Goal: Navigation & Orientation: Find specific page/section

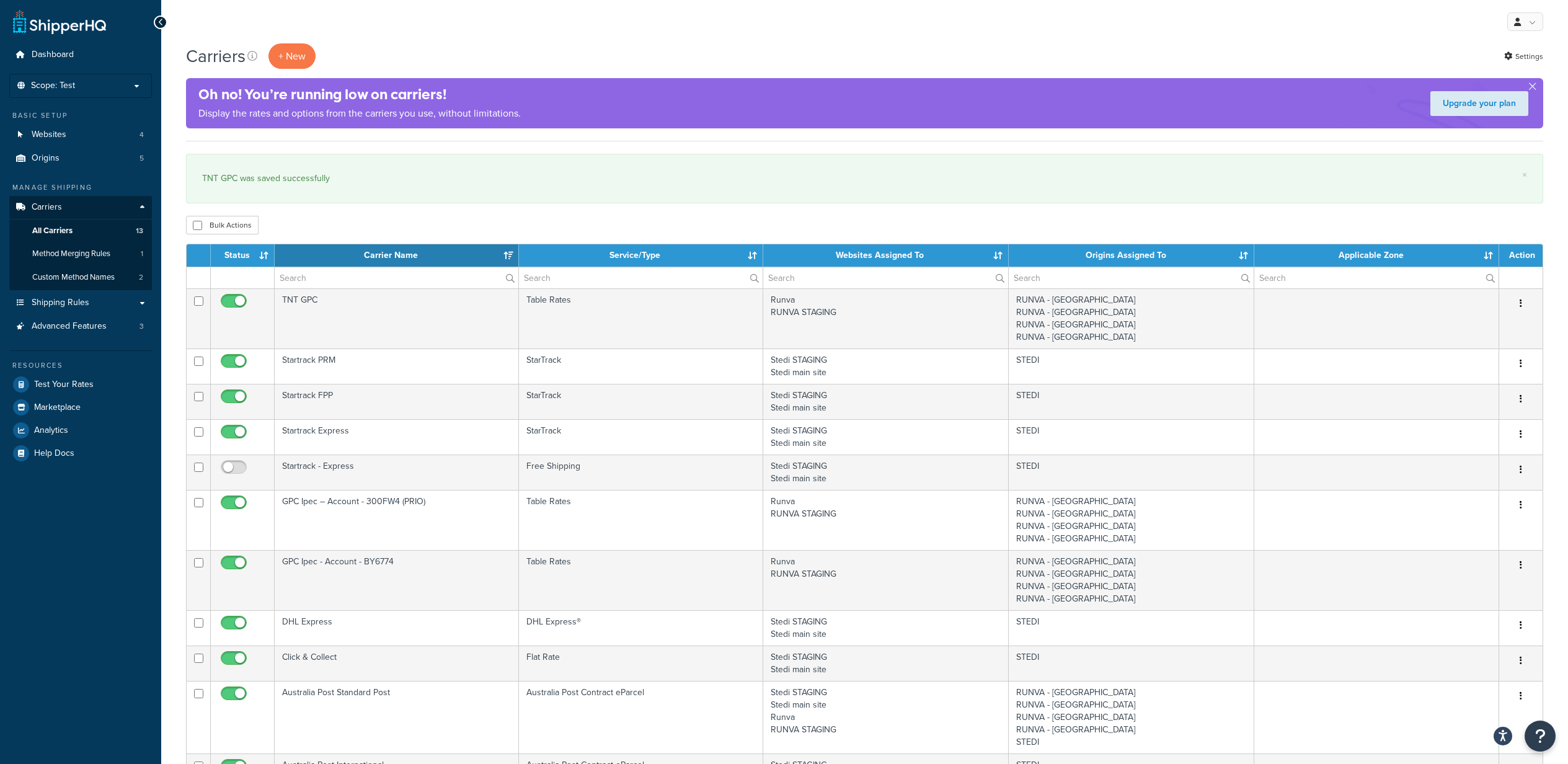
select select "15"
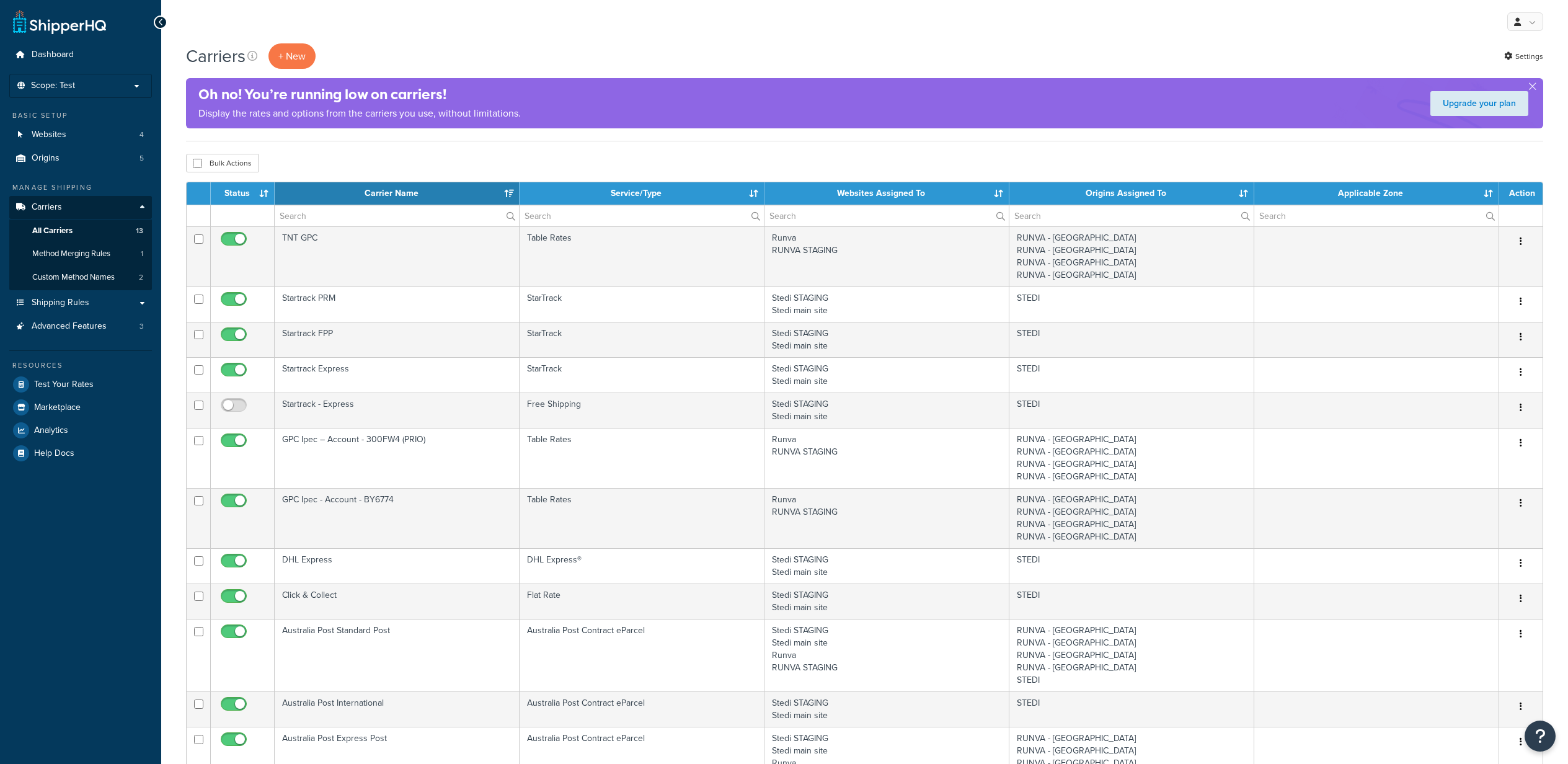
select select "15"
drag, startPoint x: 0, startPoint y: 0, endPoint x: 83, endPoint y: 451, distance: 458.6
click at [83, 451] on link "Help Docs" at bounding box center [80, 453] width 142 height 22
click at [58, 416] on link "Marketplace" at bounding box center [80, 407] width 142 height 22
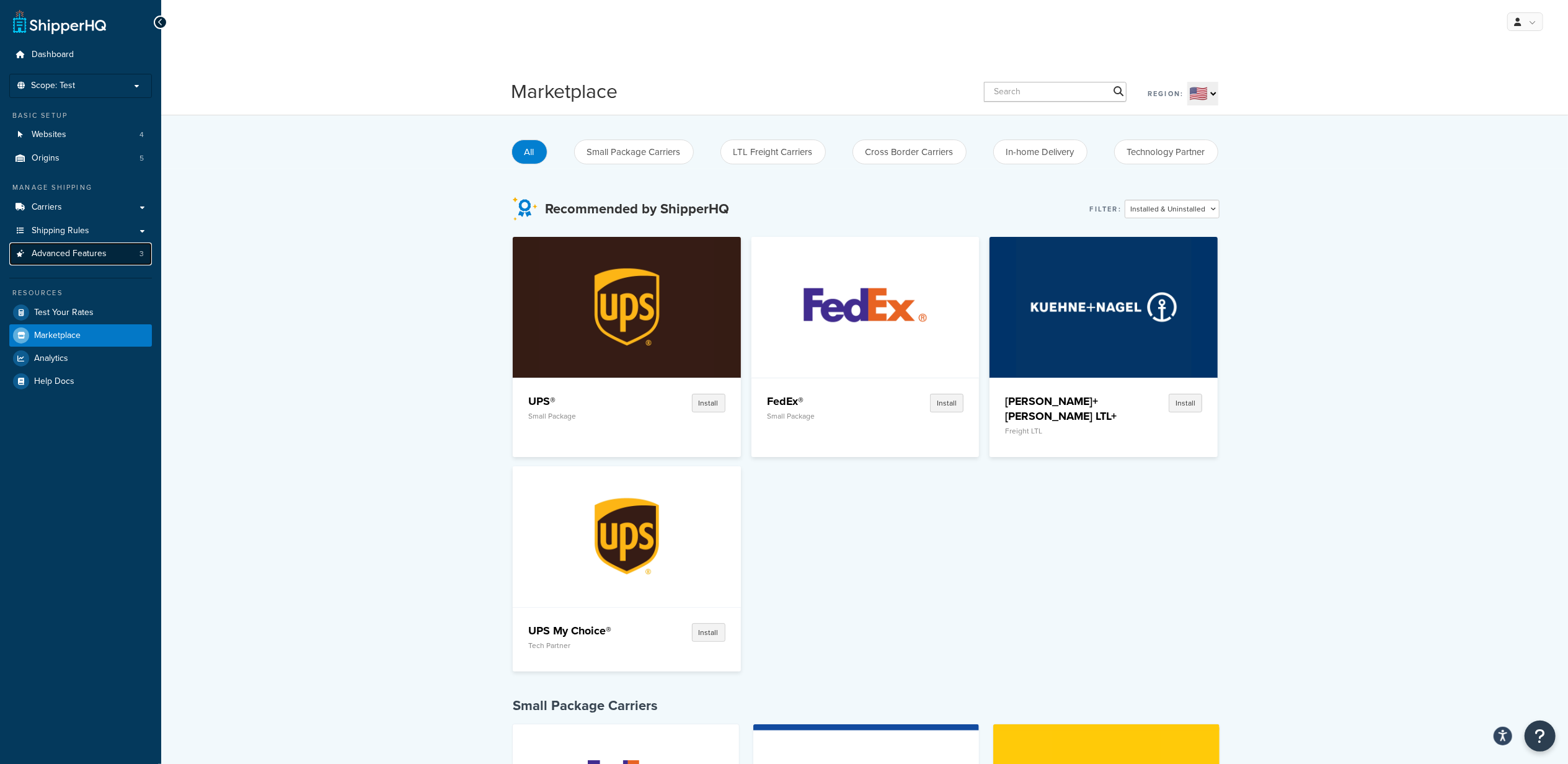
click at [68, 251] on span "Advanced Features" at bounding box center [69, 254] width 75 height 11
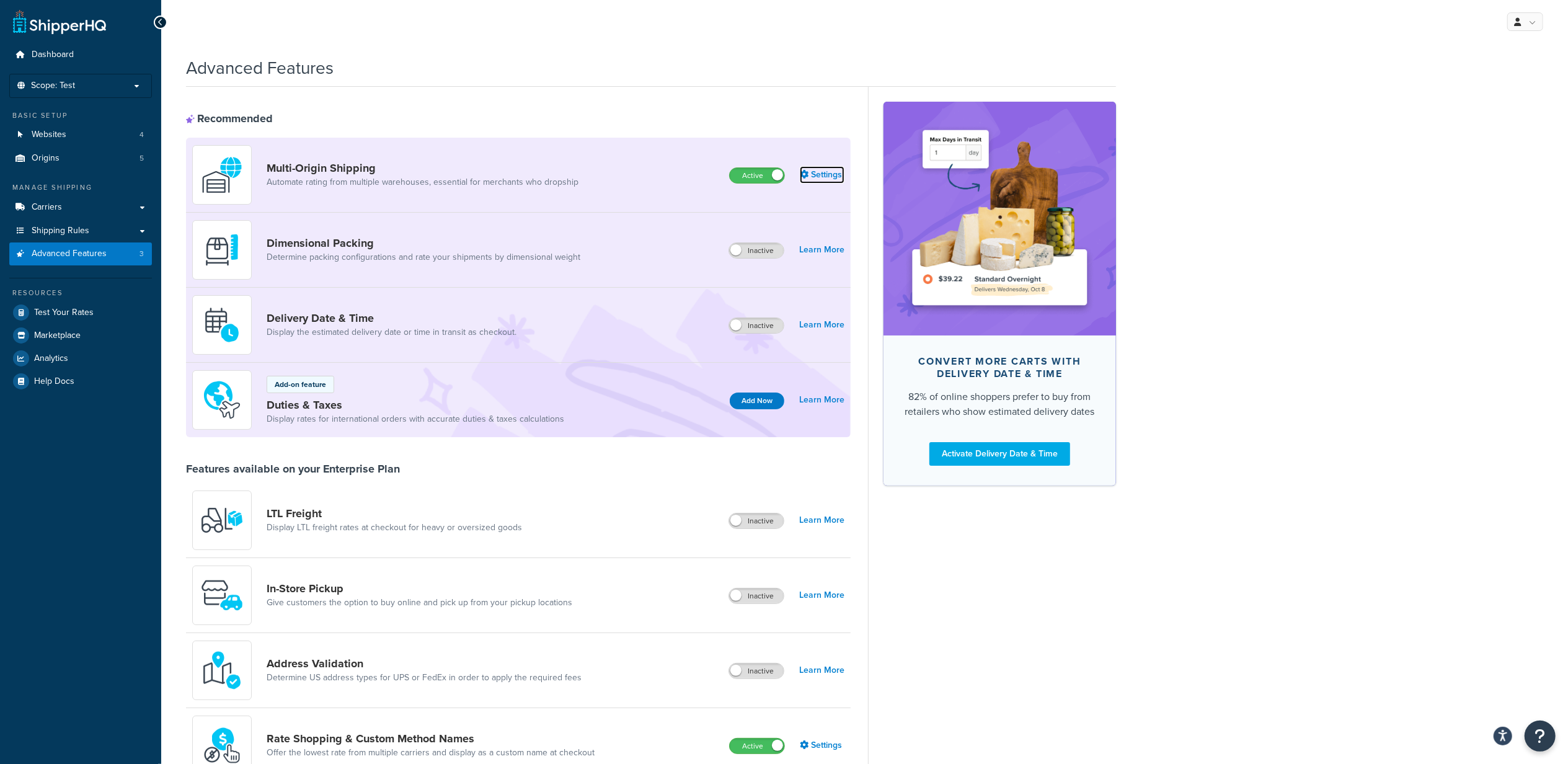
click at [820, 170] on link "Settings" at bounding box center [821, 174] width 45 height 17
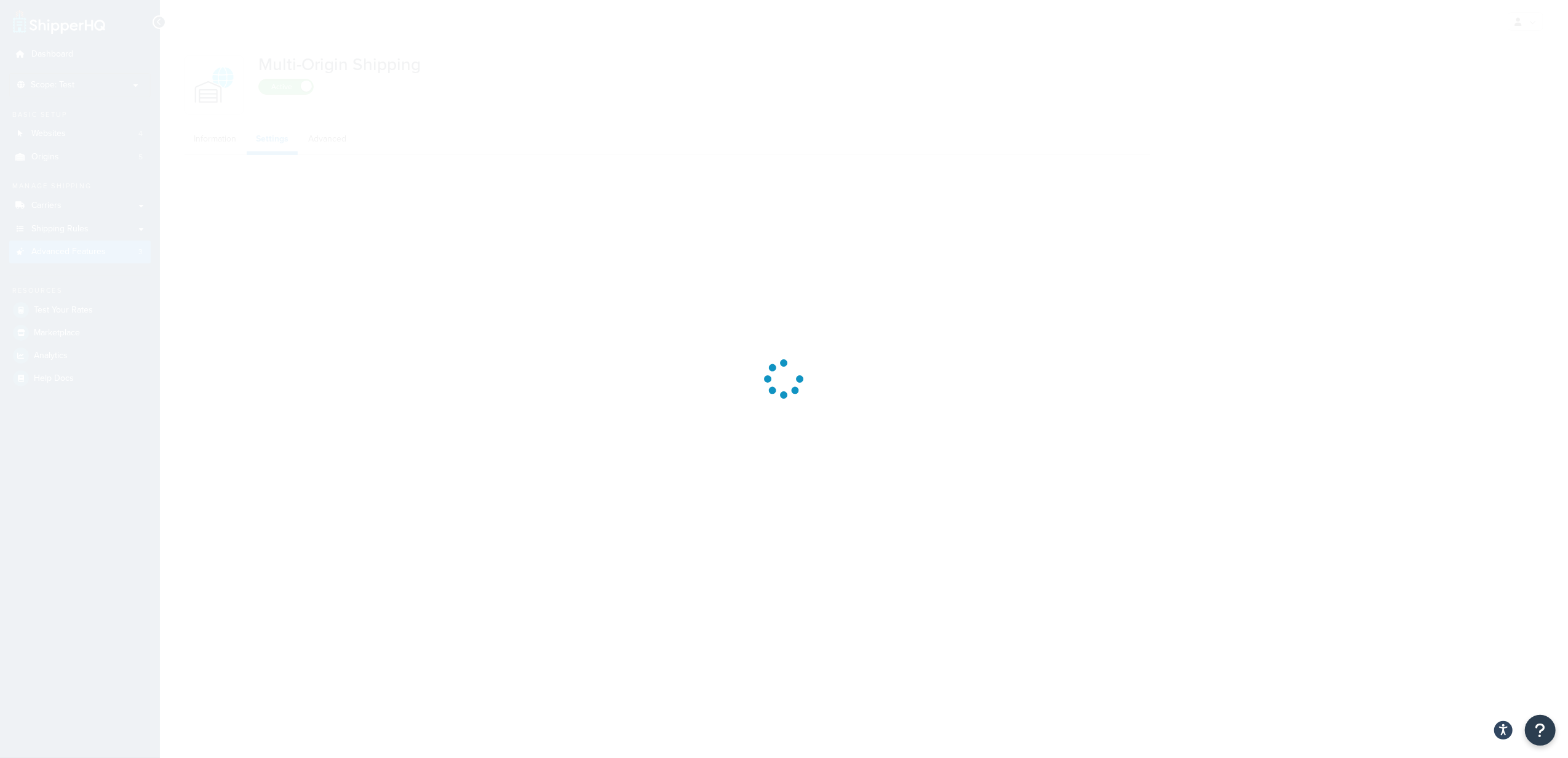
select select "false"
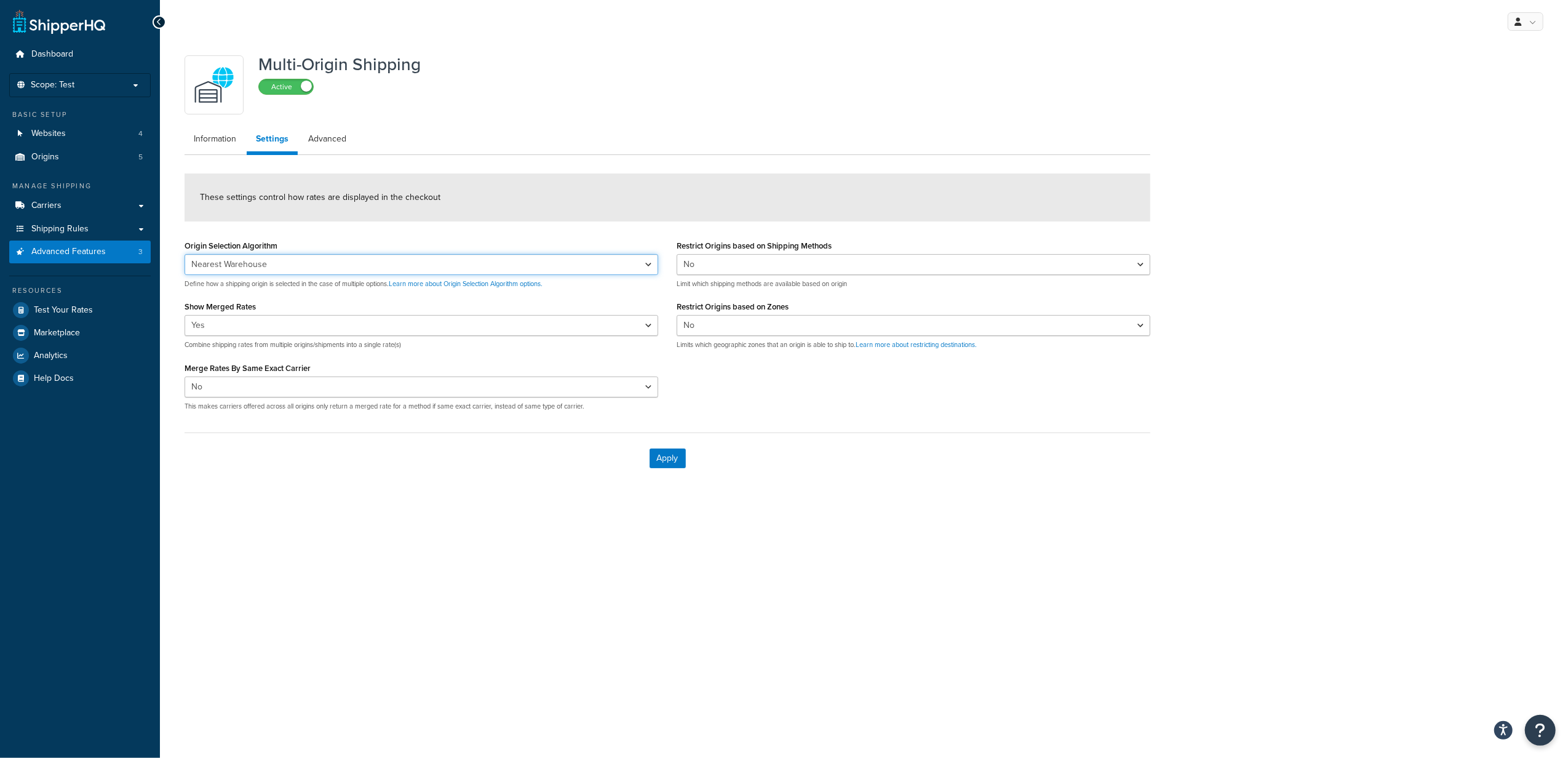
click at [642, 262] on select "Nearest Warehouse Fewest Warehouses" at bounding box center [421, 264] width 474 height 21
click at [639, 228] on form "These settings control how rates are displayed in the checkout Origin Selection…" at bounding box center [668, 328] width 966 height 310
click at [793, 267] on select "Yes No" at bounding box center [914, 264] width 474 height 21
click at [828, 198] on div "These settings control how rates are displayed in the checkout" at bounding box center [668, 198] width 966 height 48
click at [326, 137] on link "Advanced" at bounding box center [327, 139] width 56 height 25
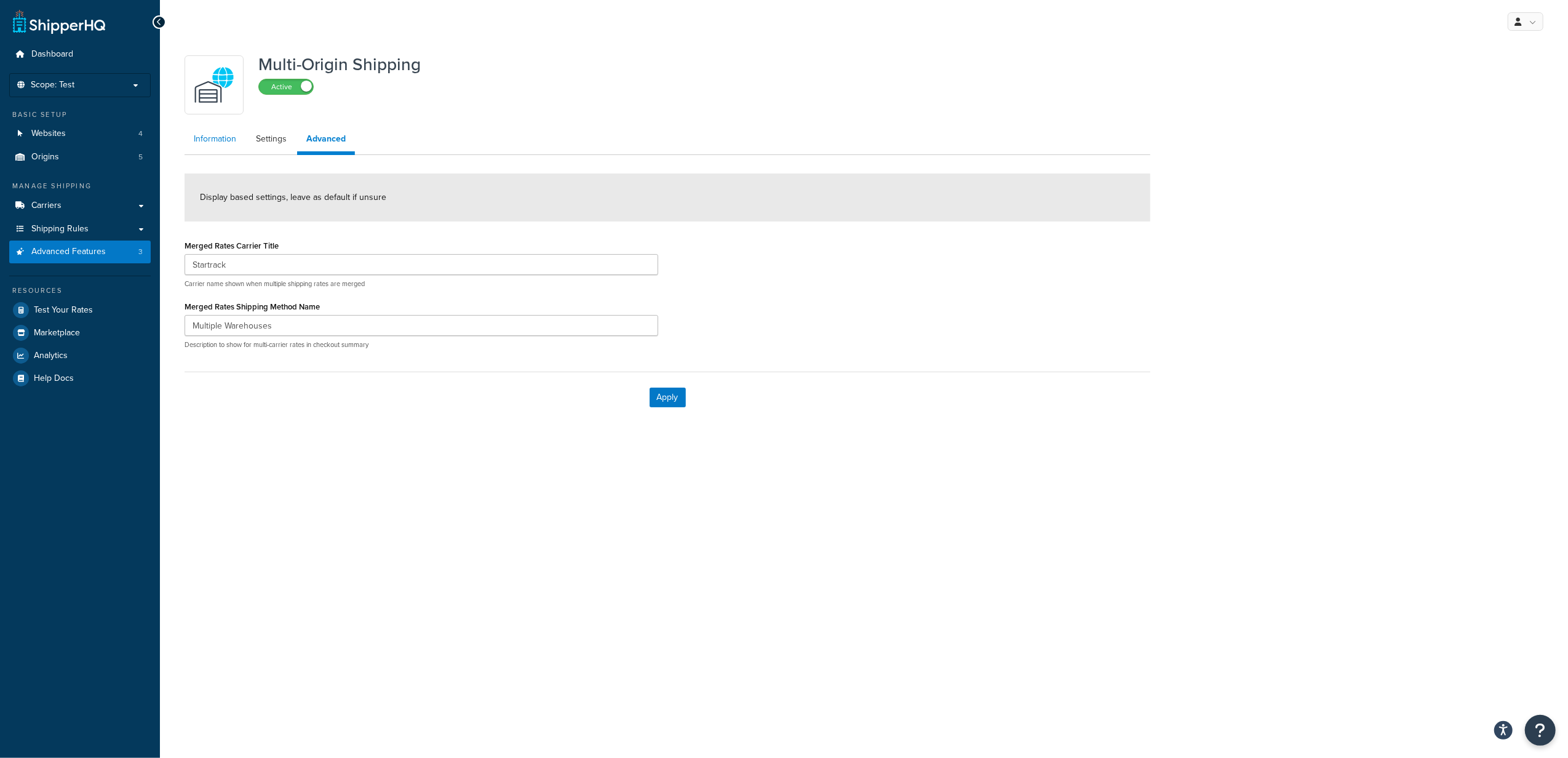
click at [209, 143] on link "Information" at bounding box center [215, 139] width 61 height 25
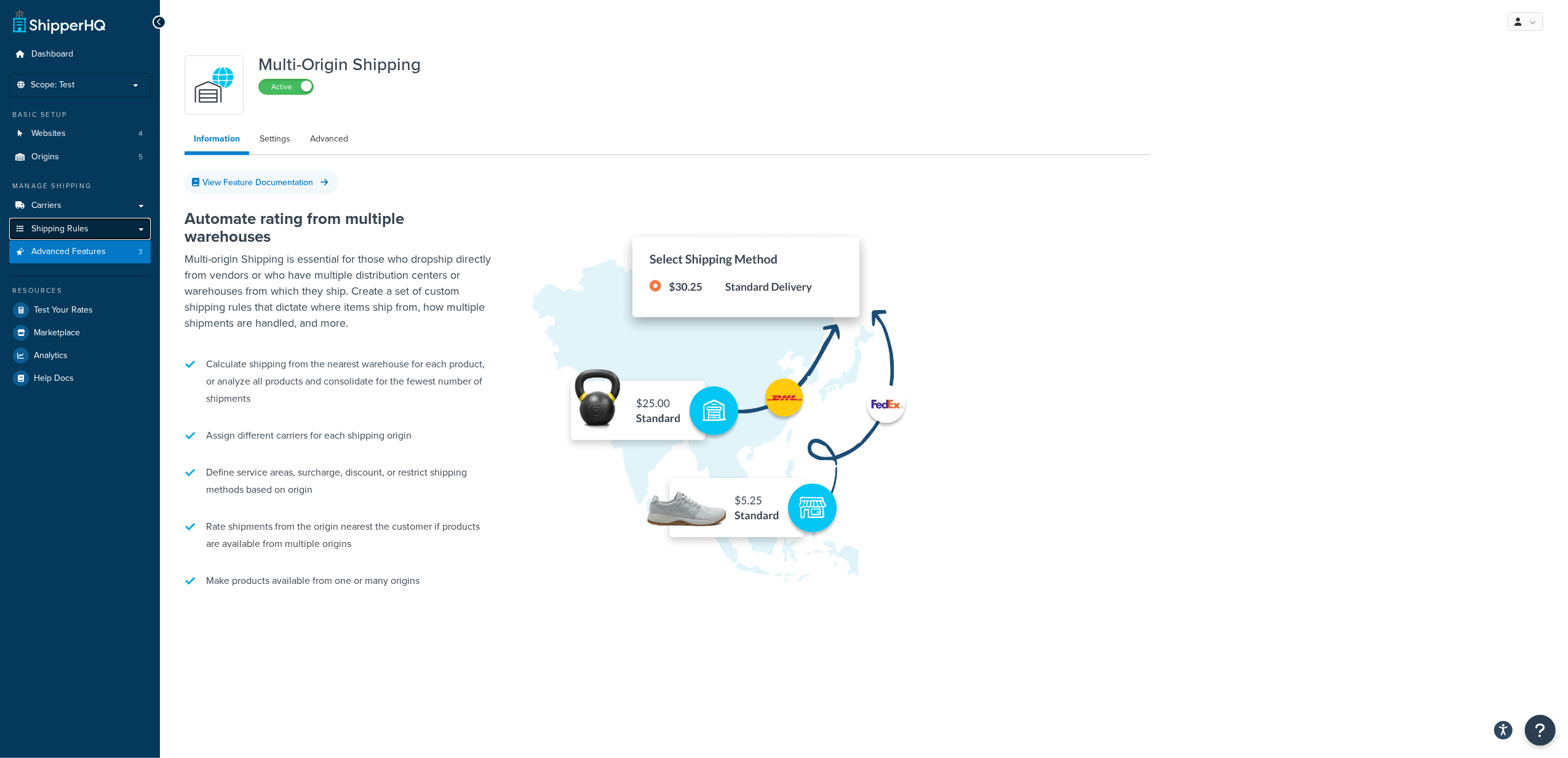
click at [74, 229] on span "Shipping Rules" at bounding box center [60, 229] width 57 height 11
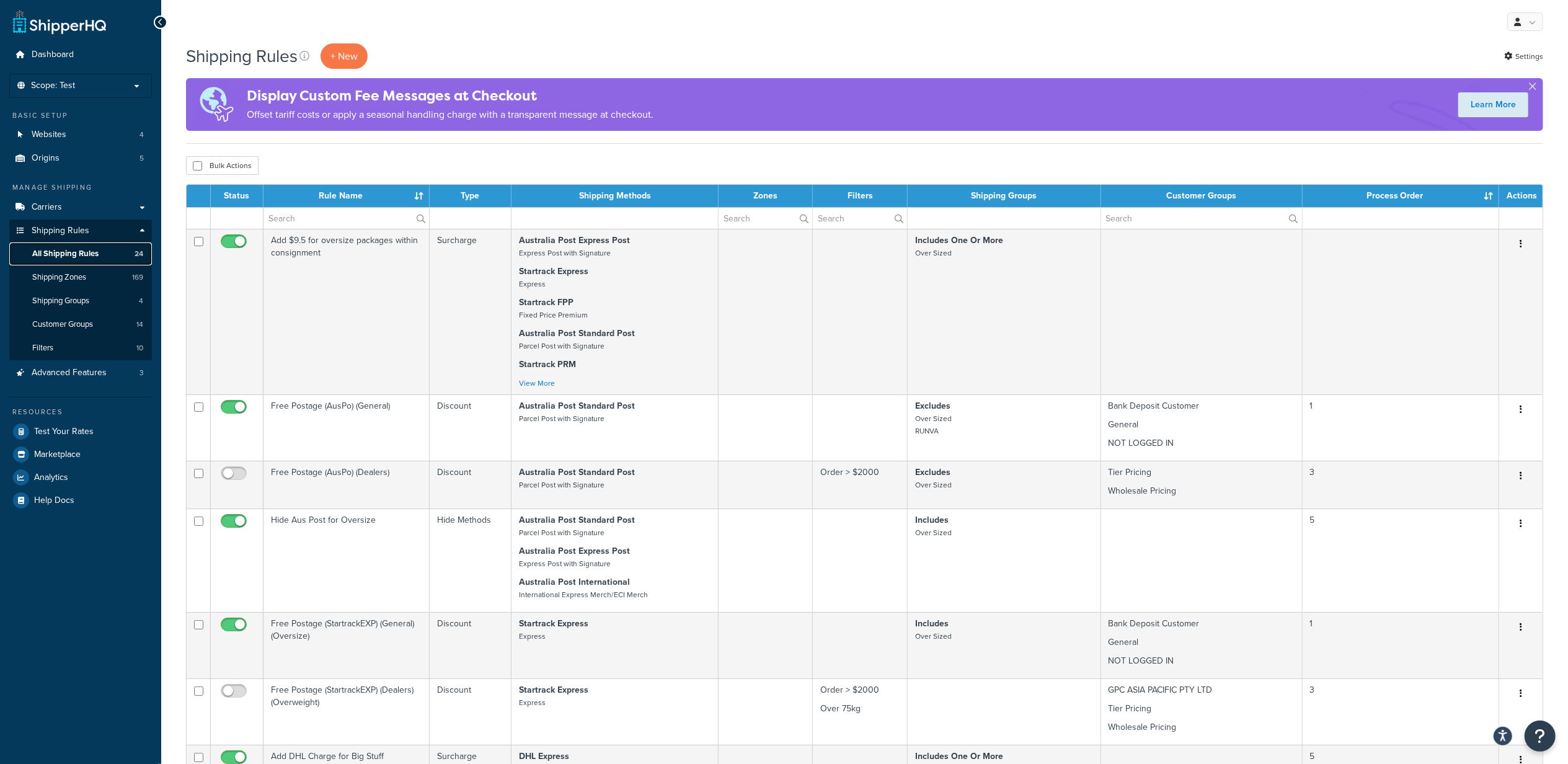
click at [74, 255] on span "All Shipping Rules" at bounding box center [66, 254] width 67 height 11
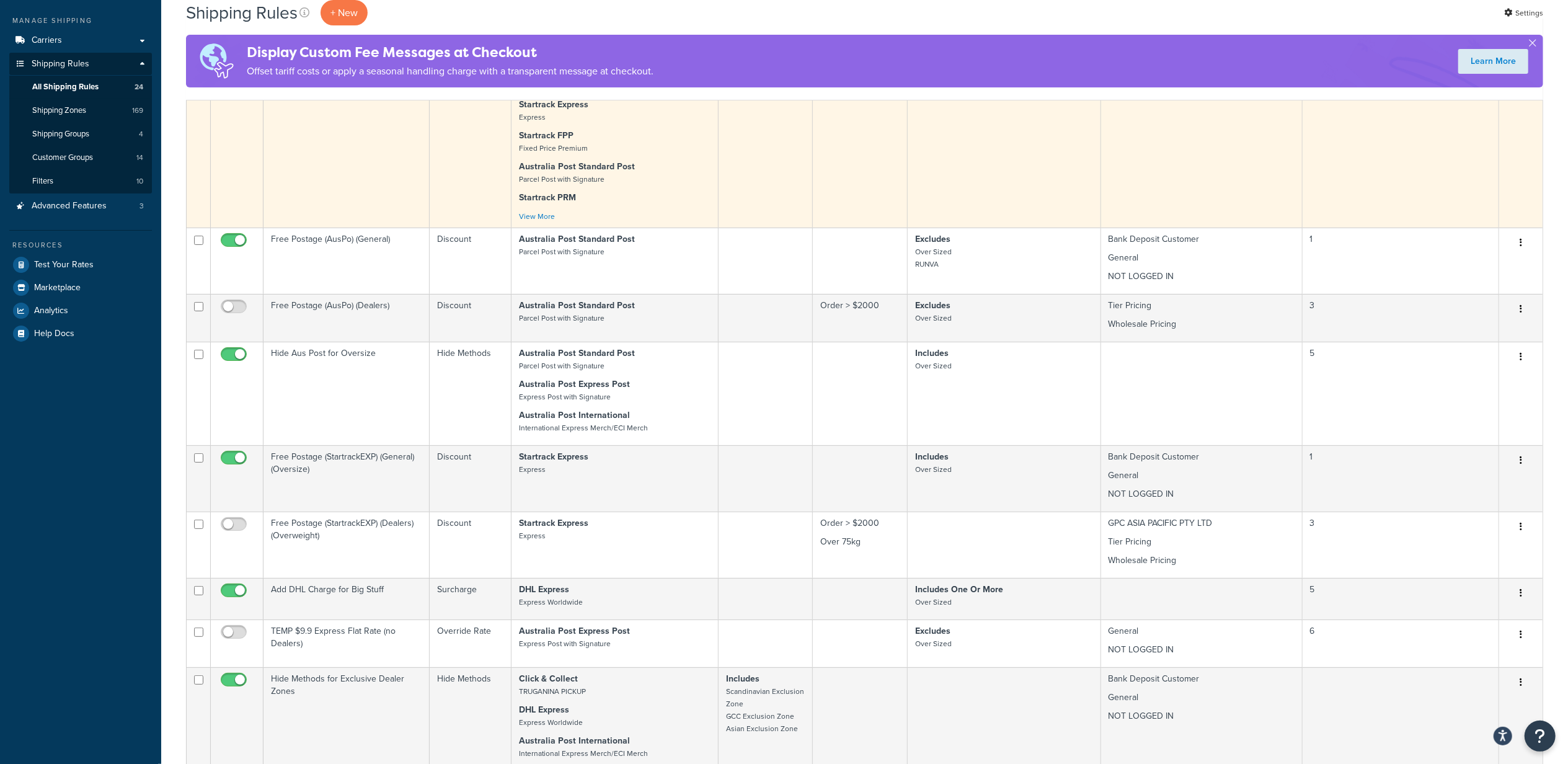
scroll to position [496, 0]
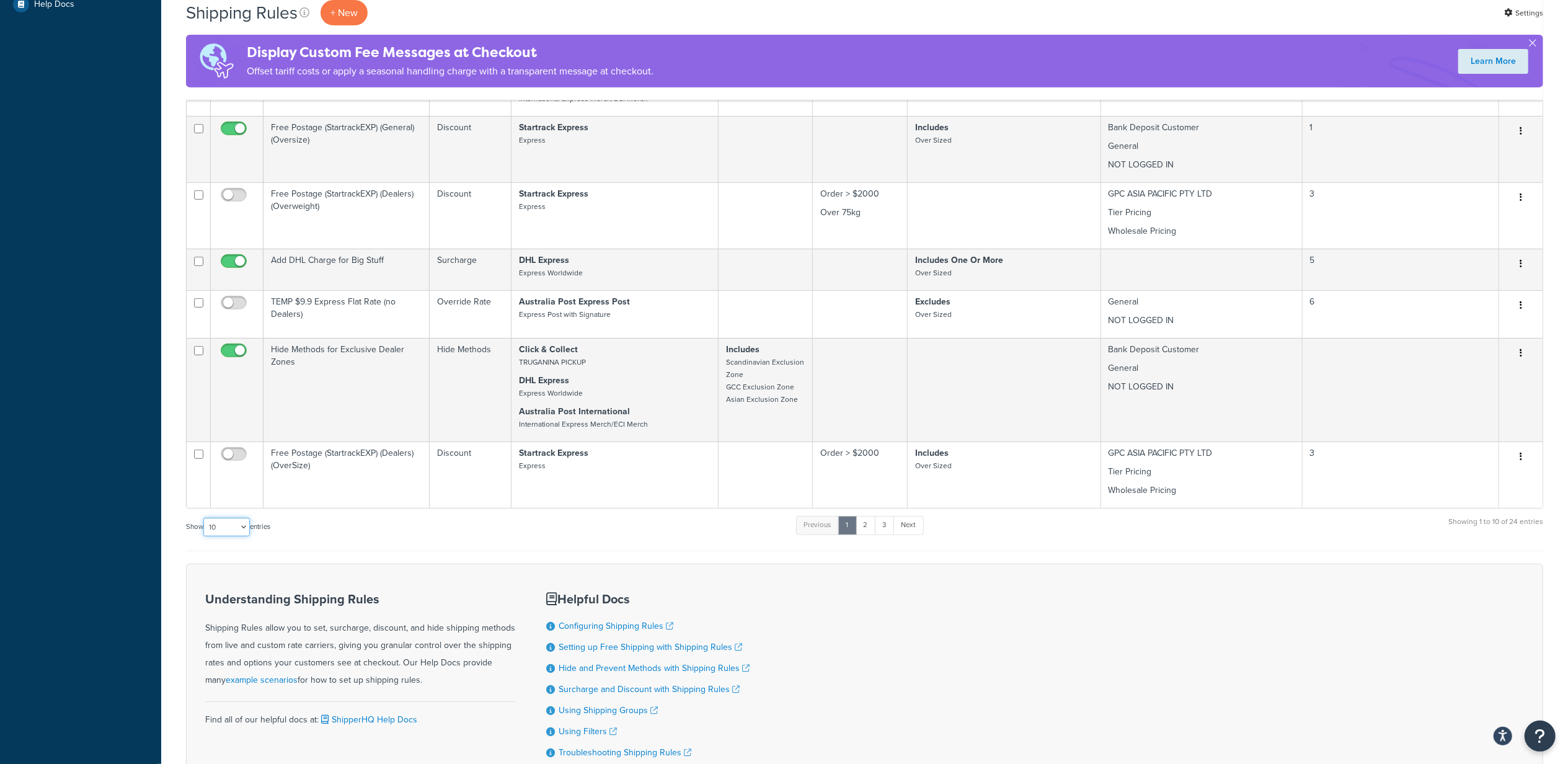
click at [231, 536] on select "10 15 25 50 100 1000" at bounding box center [226, 527] width 46 height 19
select select "1000"
click at [204, 521] on select "10 15 25 50 100 1000" at bounding box center [226, 527] width 46 height 19
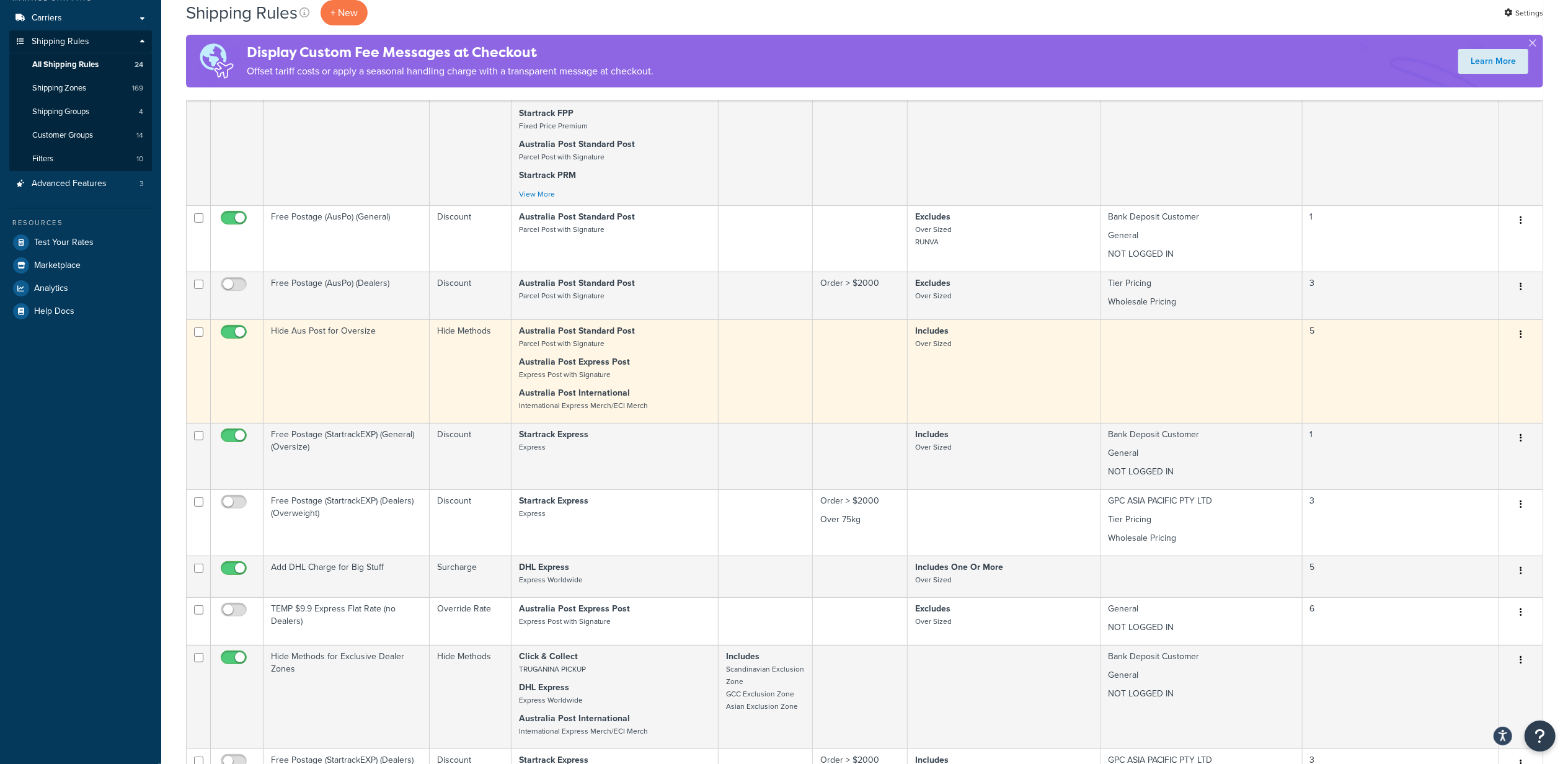
scroll to position [0, 0]
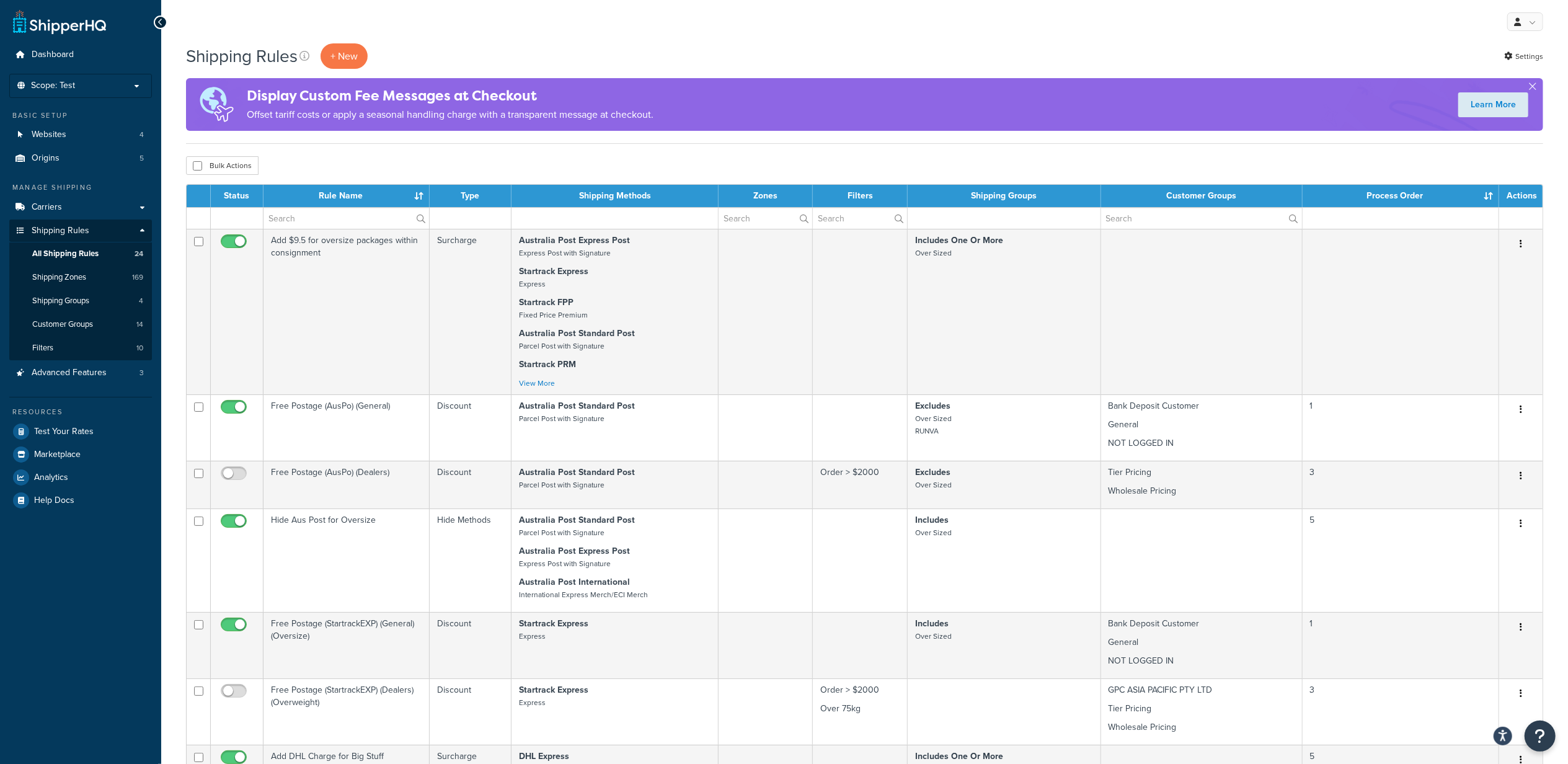
click at [78, 170] on ul "Dashboard Scope: Test Live Development Integration Manage Scopes Basic Setup We…" at bounding box center [80, 277] width 142 height 468
click at [82, 154] on link "Origins 5" at bounding box center [80, 158] width 142 height 23
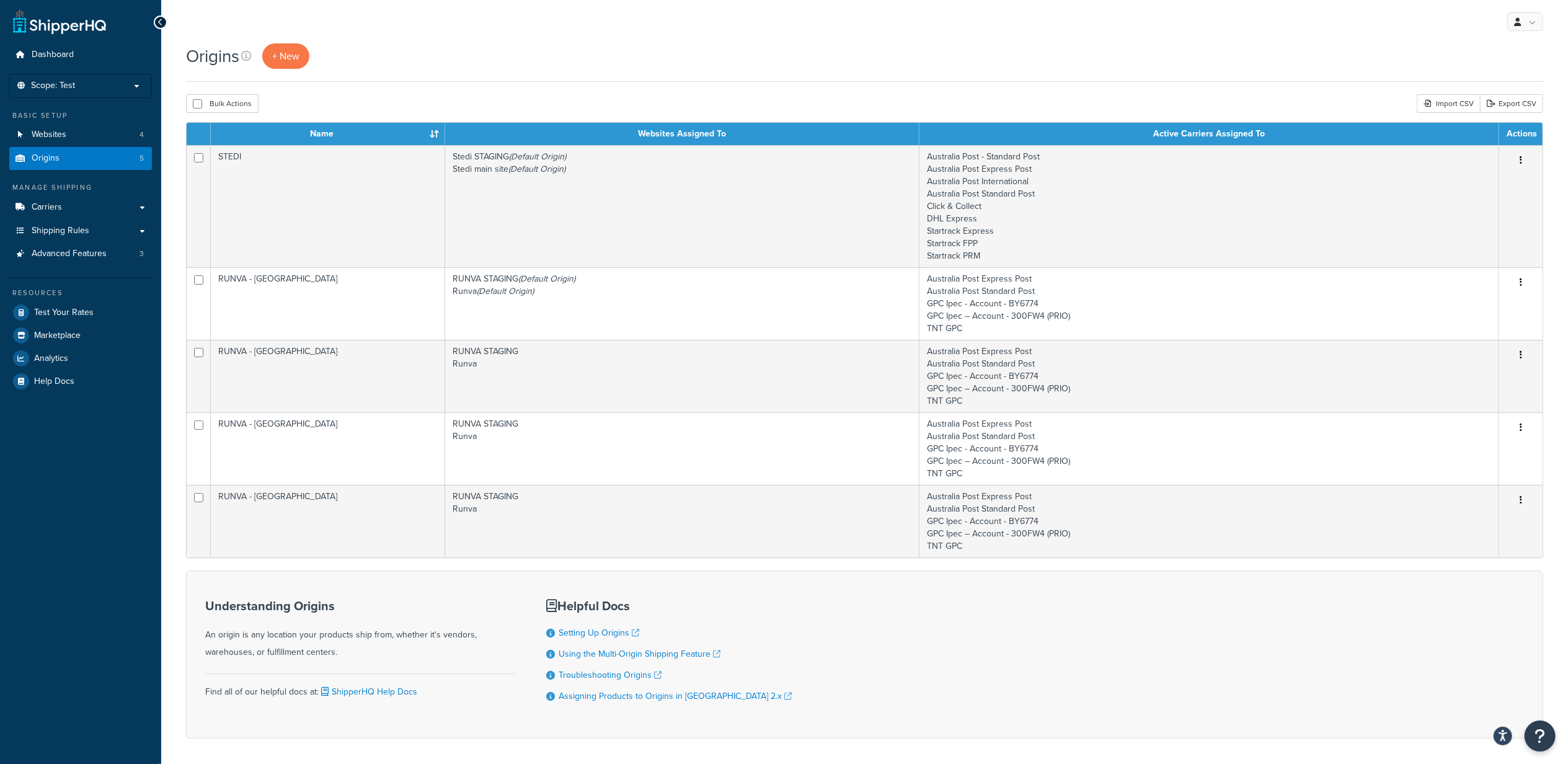
click at [650, 82] on div "Origins + New" at bounding box center [865, 62] width 1358 height 39
